Goal: Task Accomplishment & Management: Manage account settings

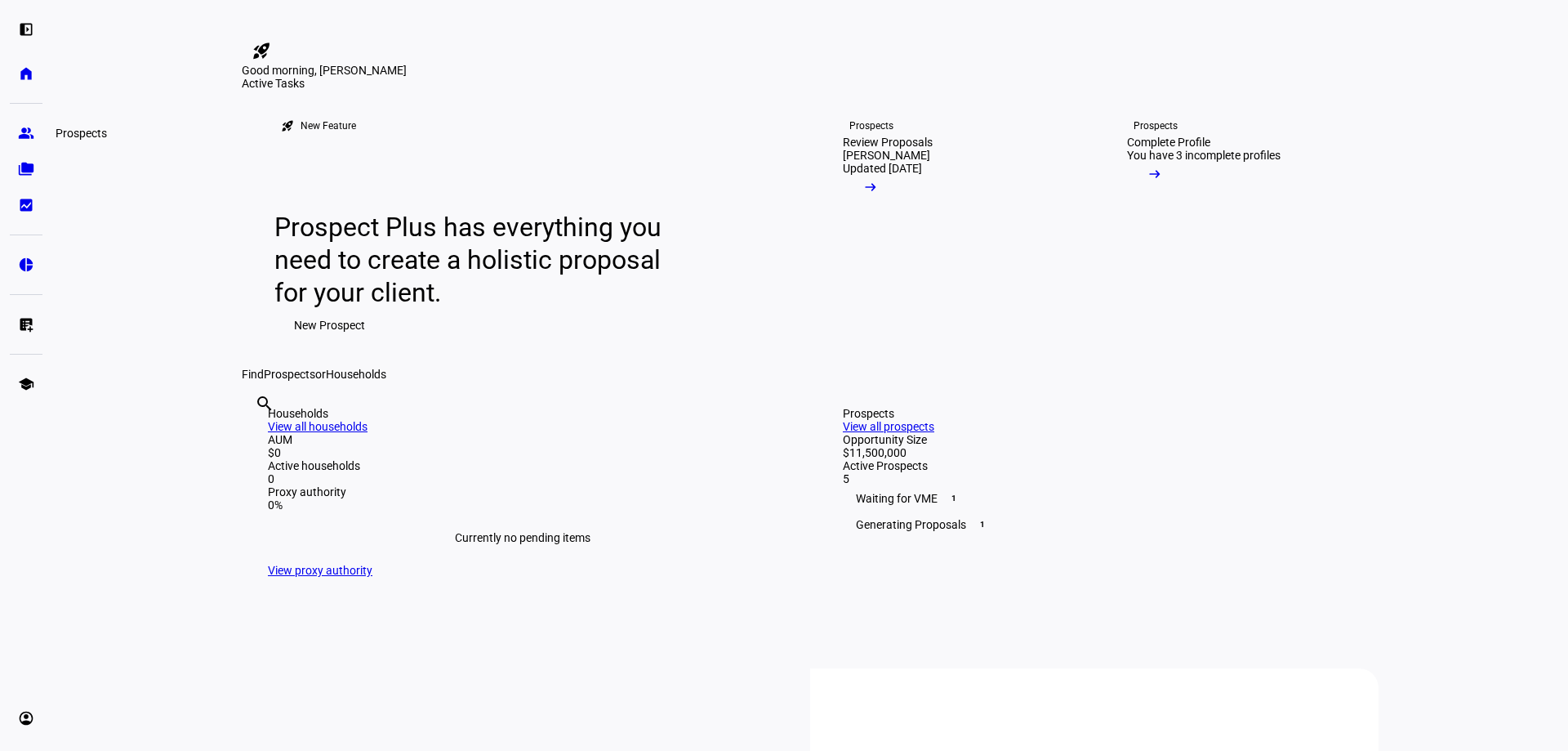
click at [21, 129] on eth-mat-symbol "group" at bounding box center [25, 133] width 17 height 17
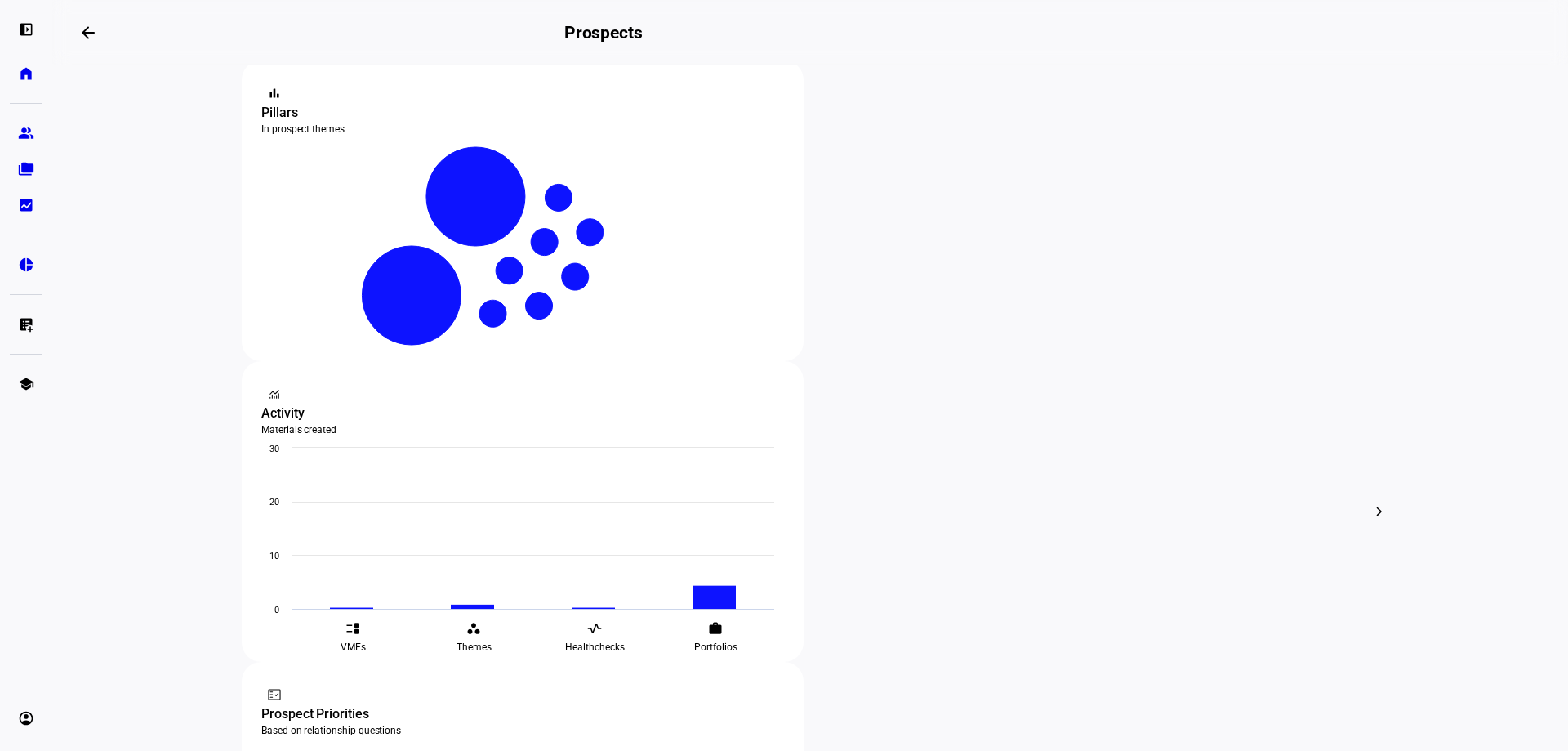
scroll to position [327, 0]
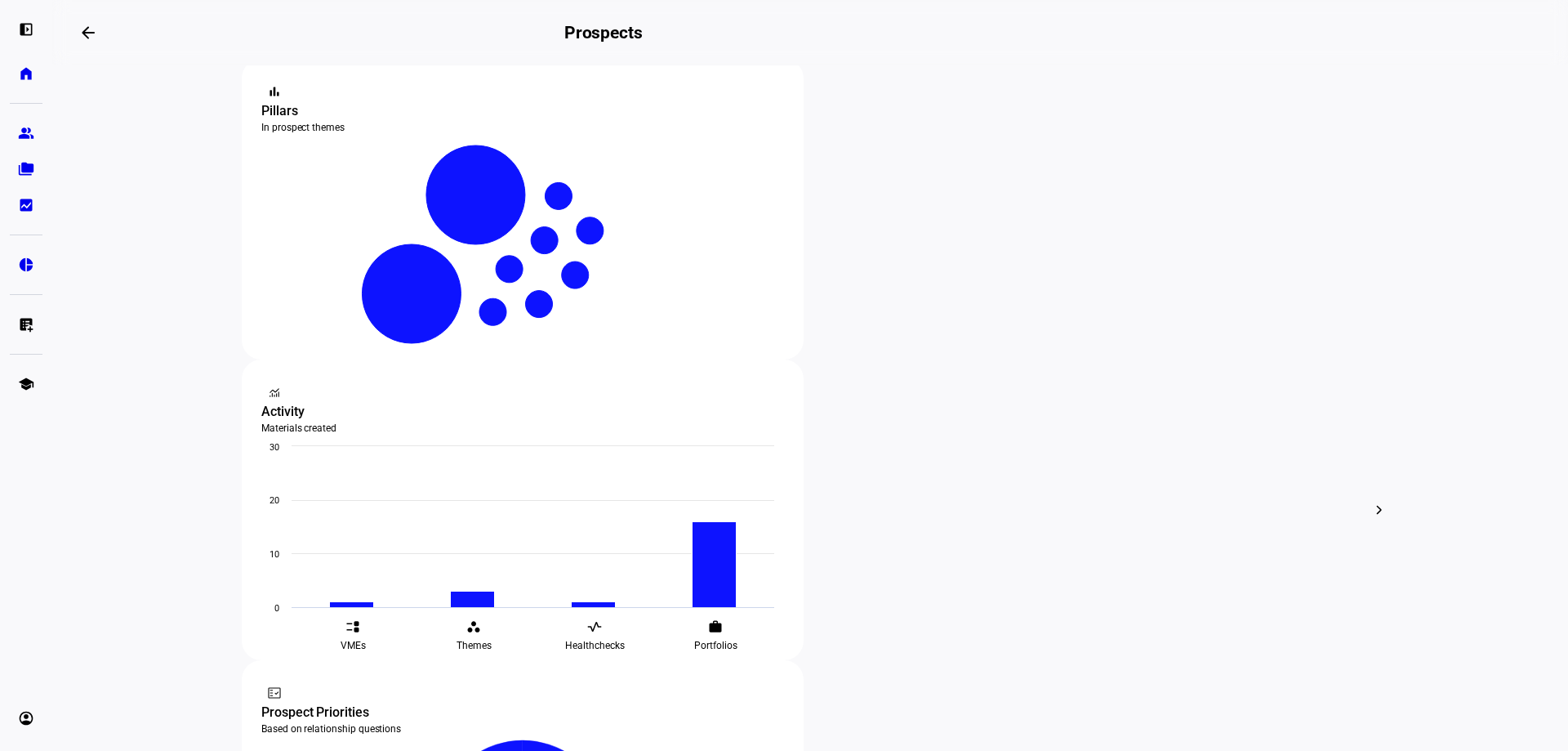
click at [452, 600] on div at bounding box center [784, 375] width 1568 height 751
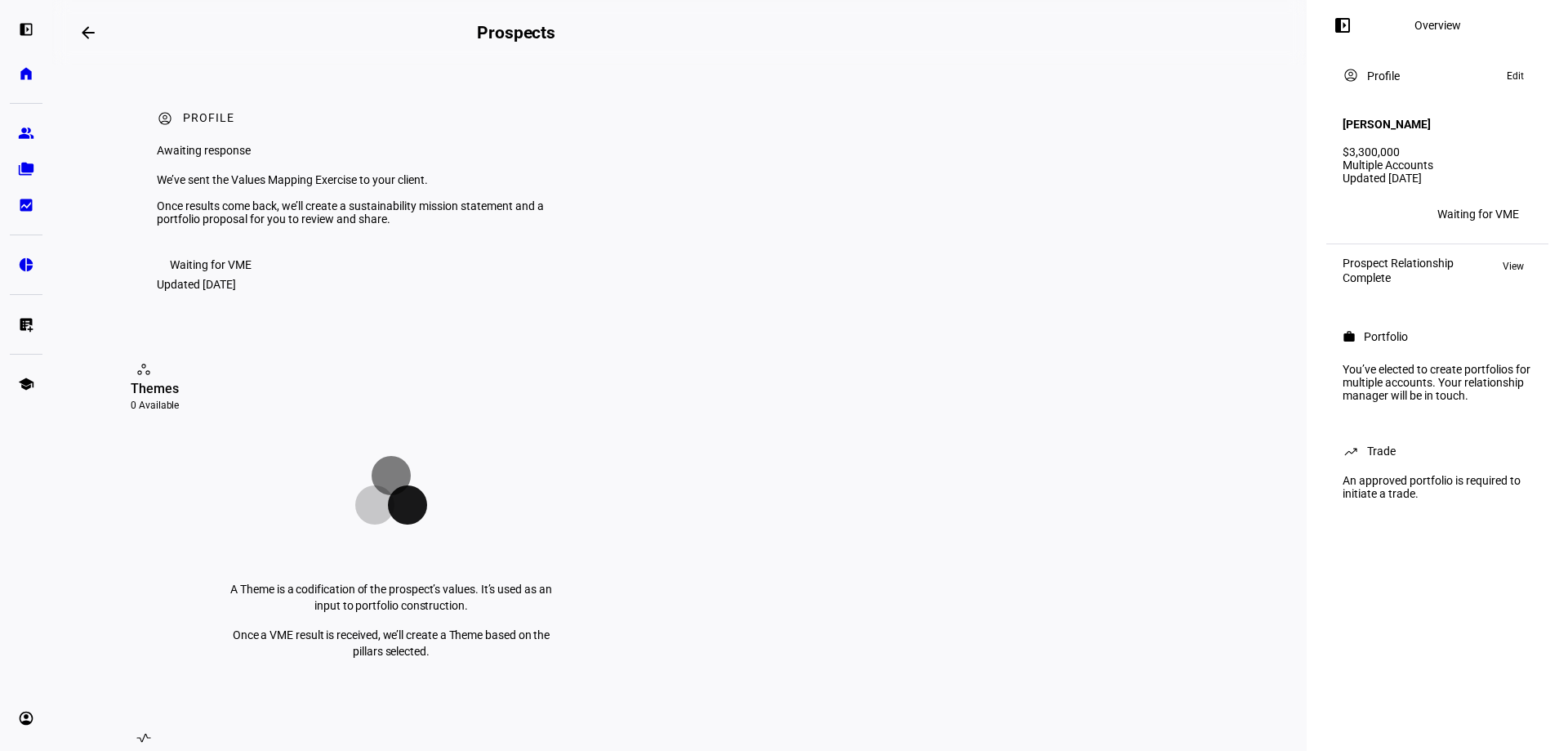
click at [1461, 208] on div "Waiting for VME" at bounding box center [1479, 214] width 82 height 13
click at [1511, 74] on span "Edit" at bounding box center [1516, 76] width 18 height 20
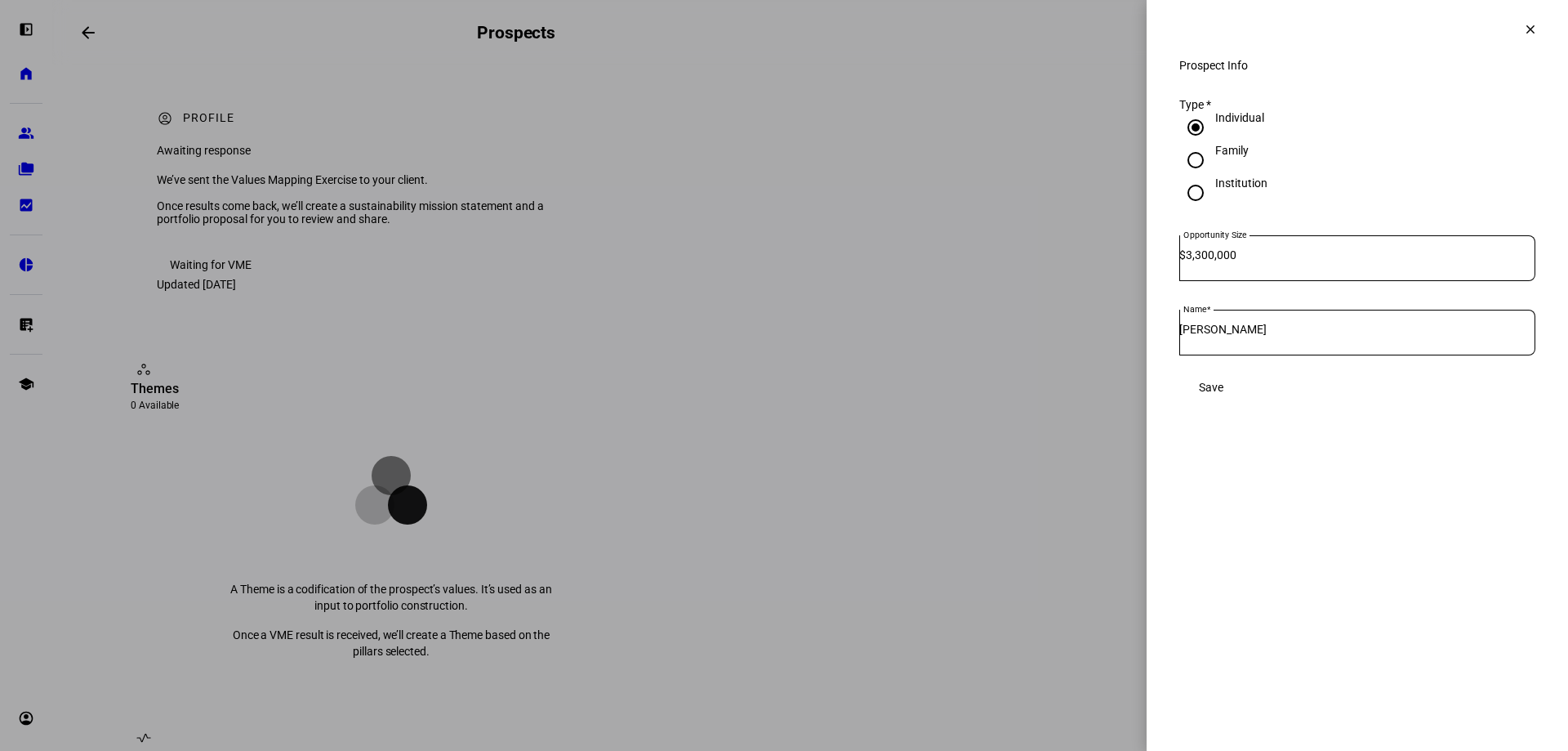
click at [1524, 37] on span at bounding box center [1531, 29] width 39 height 39
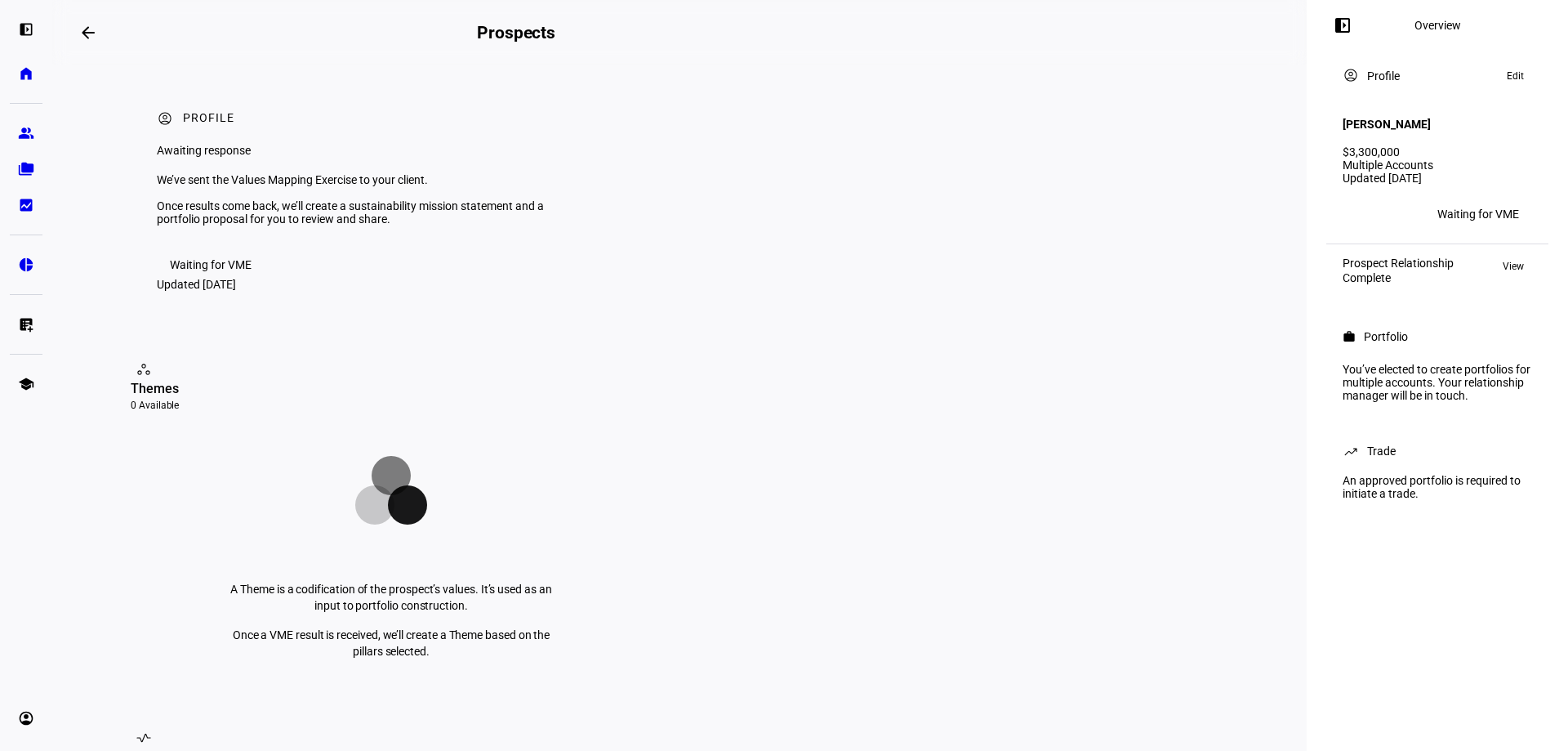
click at [1409, 377] on div "You’ve elected to create portfolios for multiple accounts. Your relationship ma…" at bounding box center [1437, 383] width 209 height 53
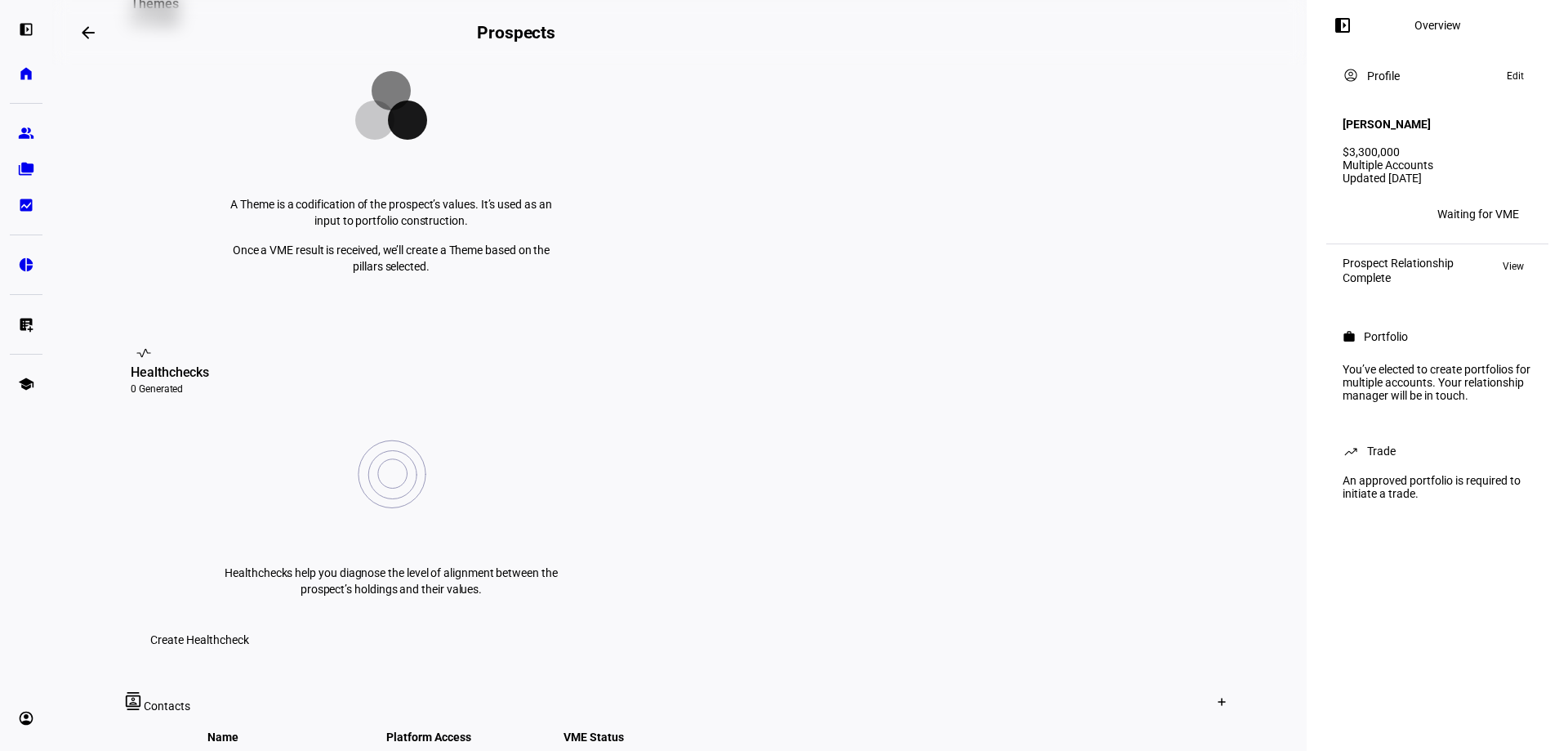
scroll to position [408, 0]
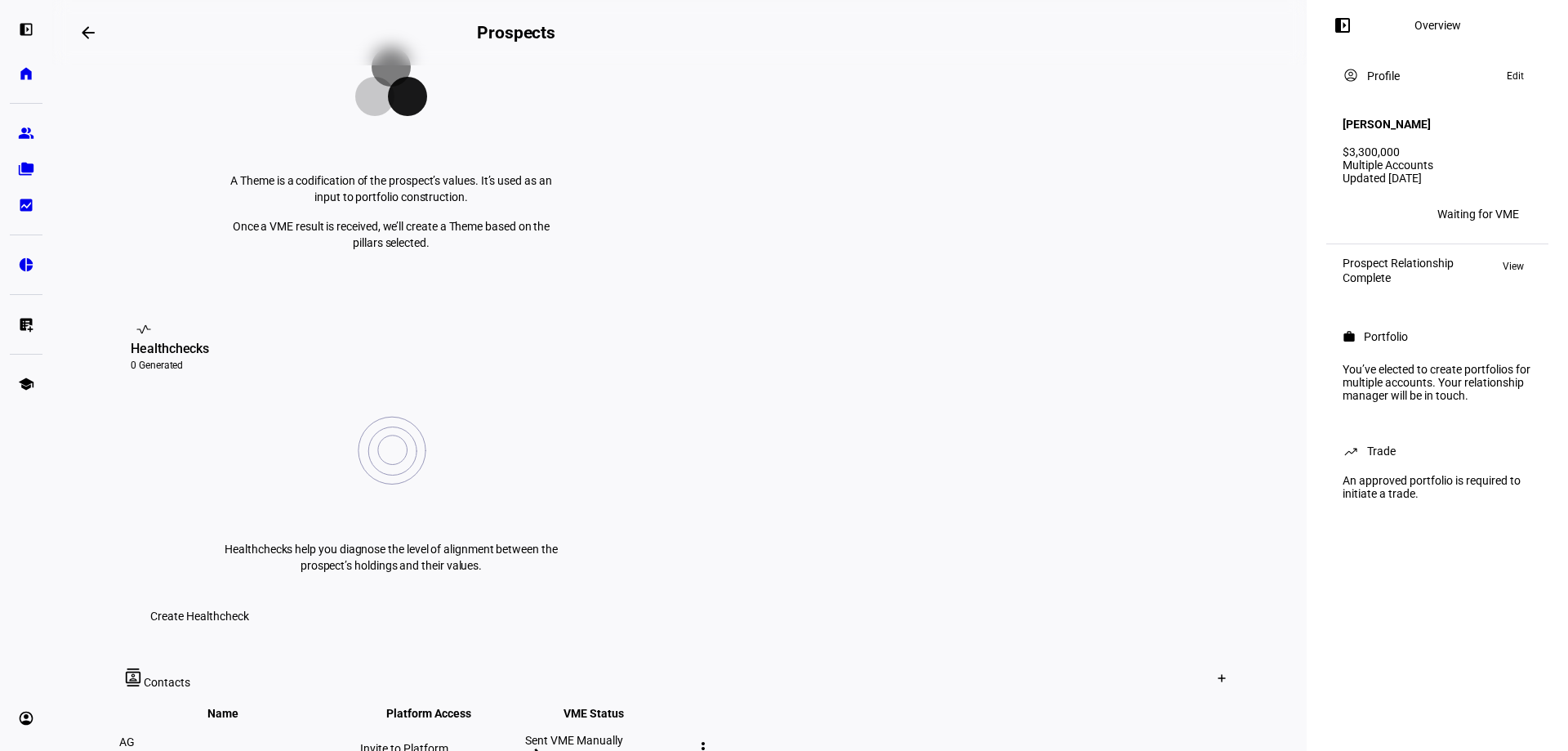
click at [540, 747] on mat-icon "edit" at bounding box center [532, 754] width 15 height 15
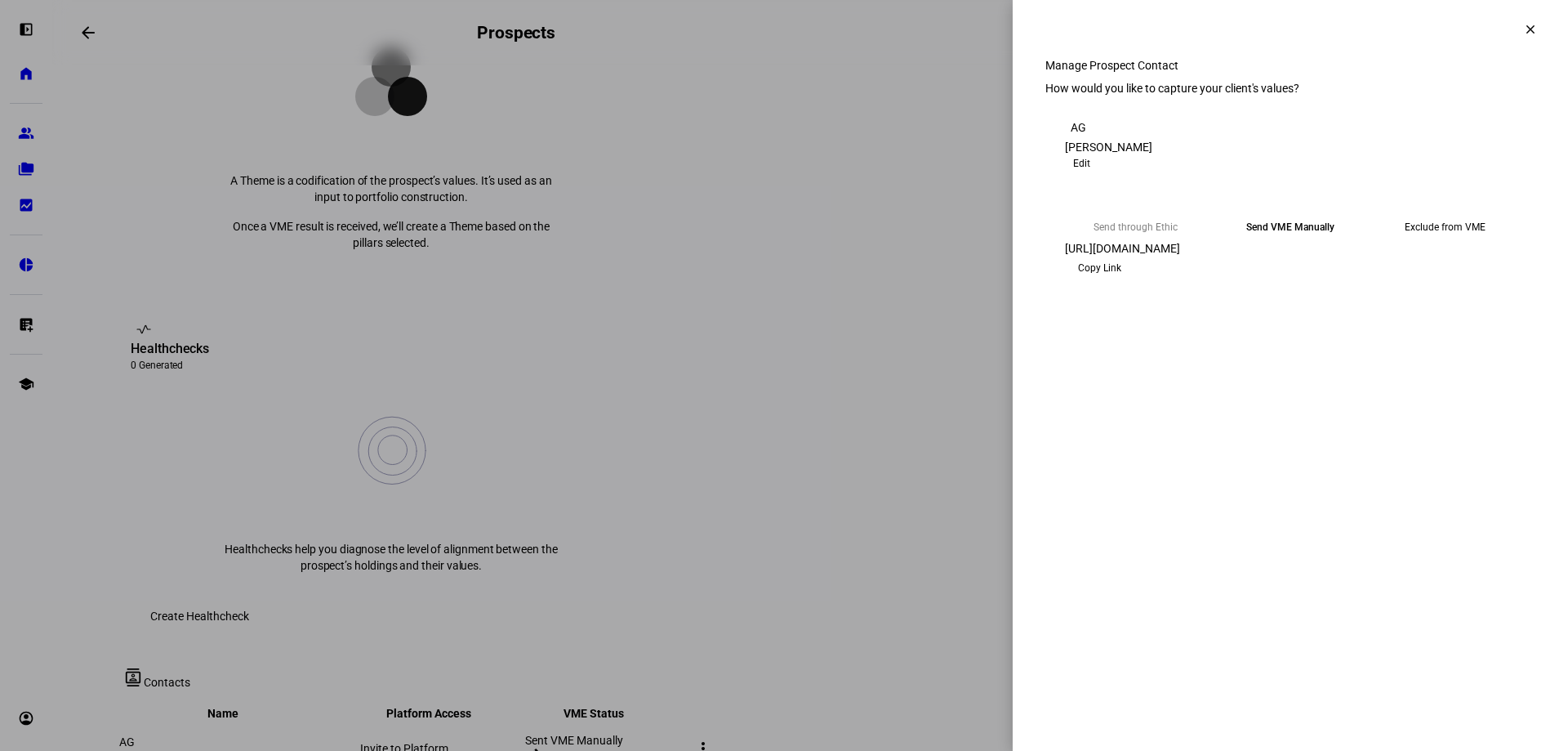
click at [1122, 281] on span "Copy Link" at bounding box center [1099, 268] width 43 height 26
click at [1530, 25] on mat-icon "clear" at bounding box center [1530, 29] width 15 height 15
